Goal: Navigation & Orientation: Go to known website

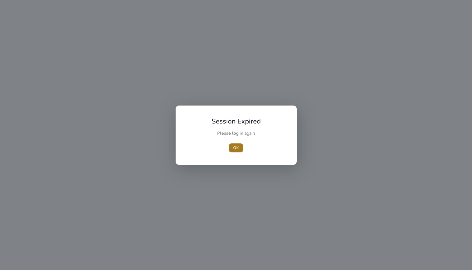
click at [236, 146] on span "OK" at bounding box center [236, 148] width 6 height 6
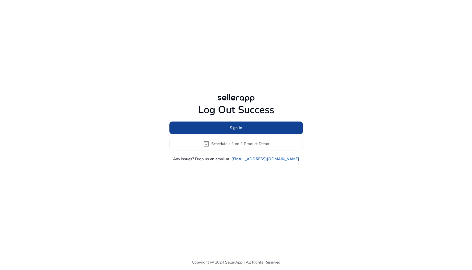
click at [238, 128] on span "Sign In" at bounding box center [236, 128] width 12 height 6
